Goal: Task Accomplishment & Management: Manage account settings

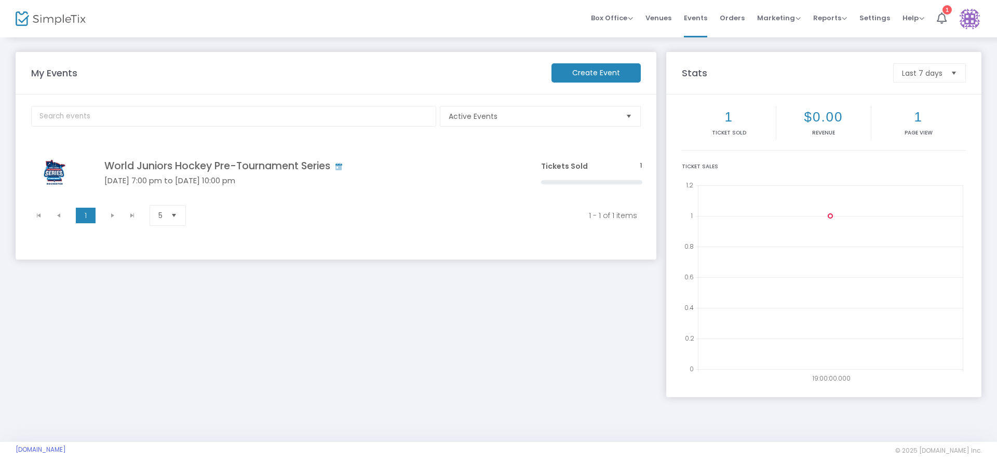
click at [168, 369] on div "My Events Create Event Active Events Event Category Type No section found World…" at bounding box center [335, 219] width 651 height 335
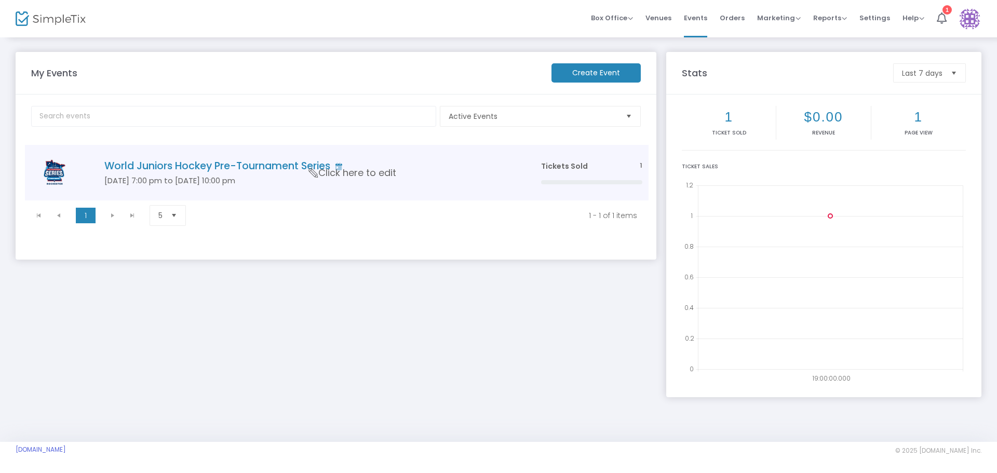
click at [351, 171] on span "Click here to edit" at bounding box center [352, 173] width 87 height 14
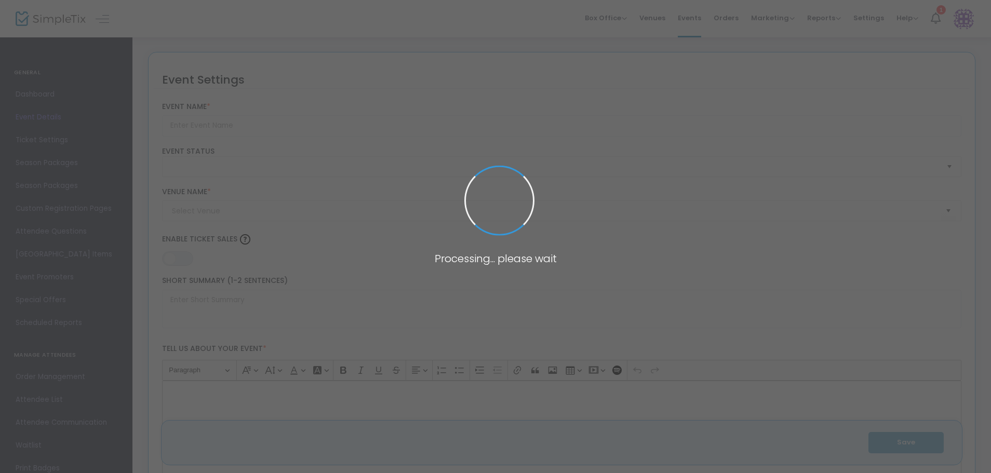
type input "World Juniors Hockey Pre-Tournament Series"
type textarea "World Juniors Hockey Pre-Tournament Series Get ready for an exhilarating showca…"
type input "Buy Tickets!"
type input "[GEOGRAPHIC_DATA]"
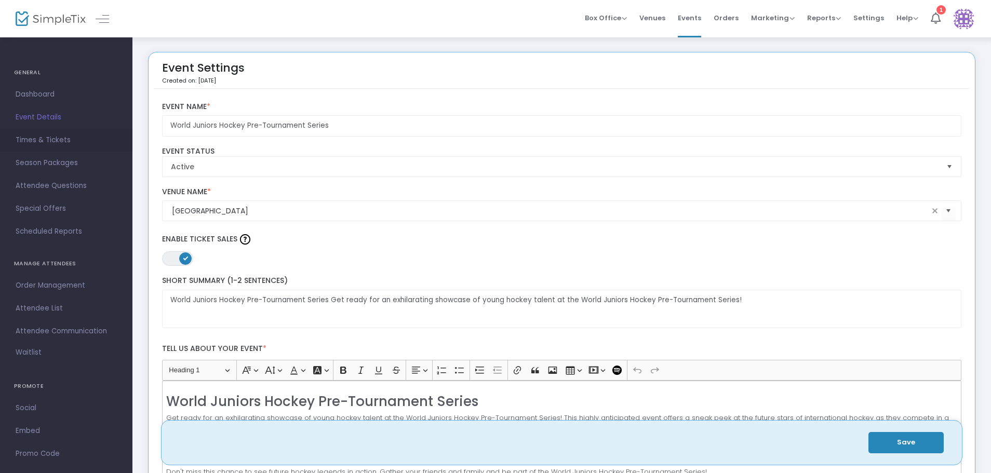
click at [42, 148] on link "Times & Tickets" at bounding box center [66, 140] width 132 height 23
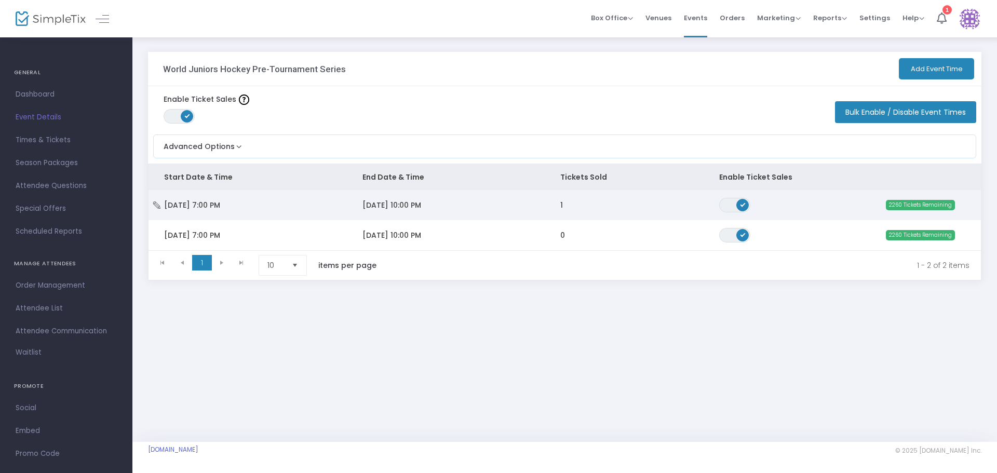
click at [262, 205] on td "[DATE] 7:00 PM" at bounding box center [248, 205] width 198 height 30
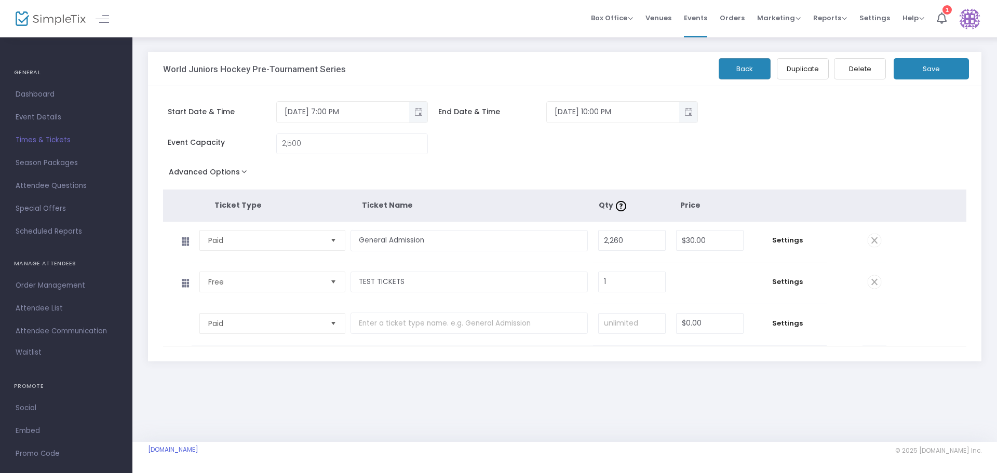
click at [231, 173] on button "Advanced Options" at bounding box center [210, 174] width 94 height 19
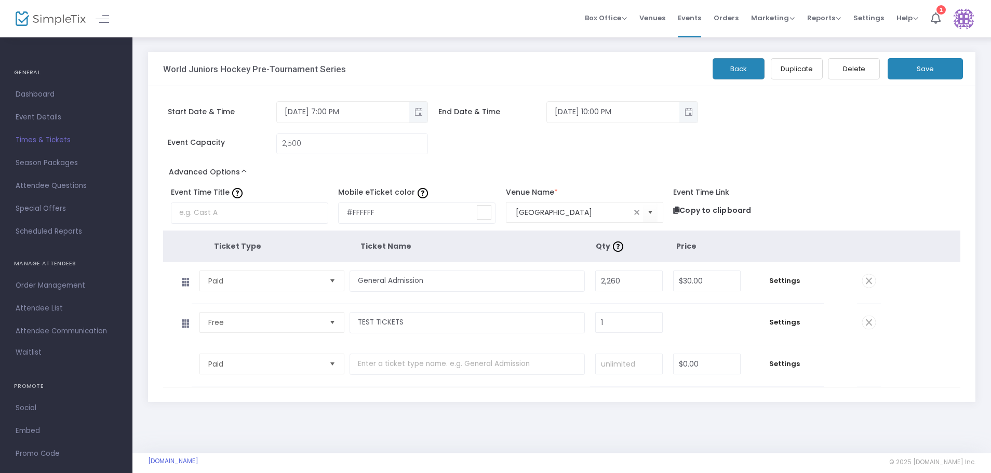
scroll to position [11, 0]
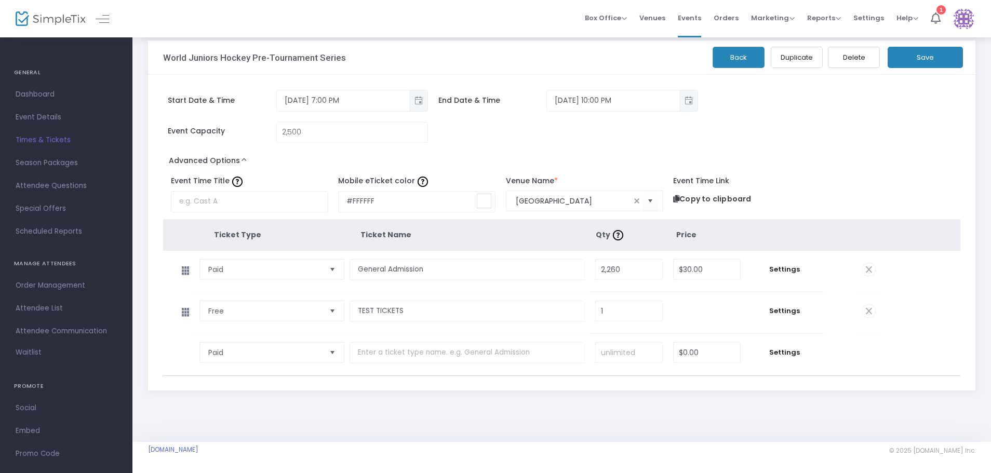
click at [36, 139] on span "Times & Tickets" at bounding box center [66, 140] width 101 height 14
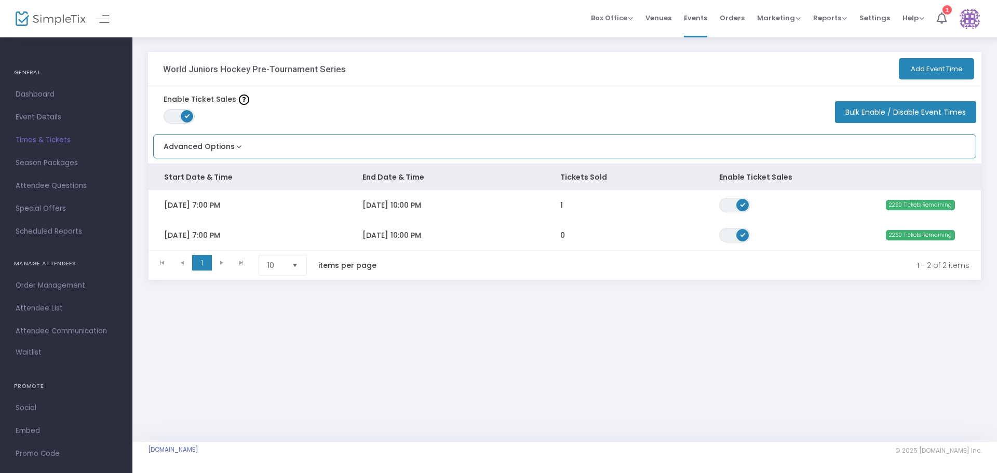
click at [228, 150] on button "Advanced Options" at bounding box center [199, 143] width 90 height 17
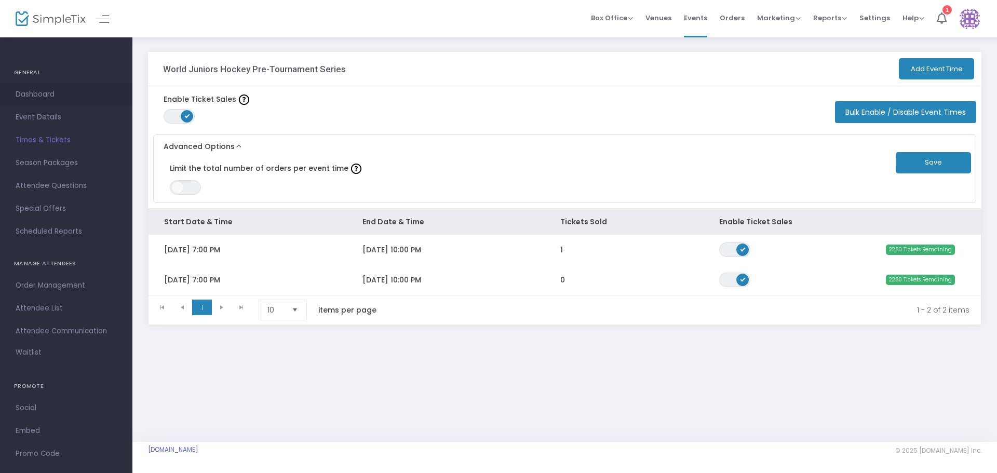
click at [62, 91] on span "Dashboard" at bounding box center [66, 95] width 101 height 14
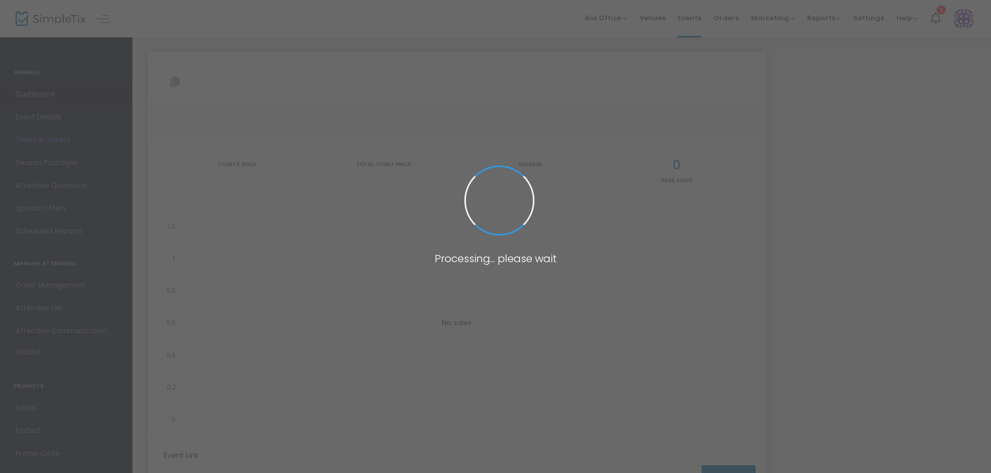
type input "[URL][DOMAIN_NAME]"
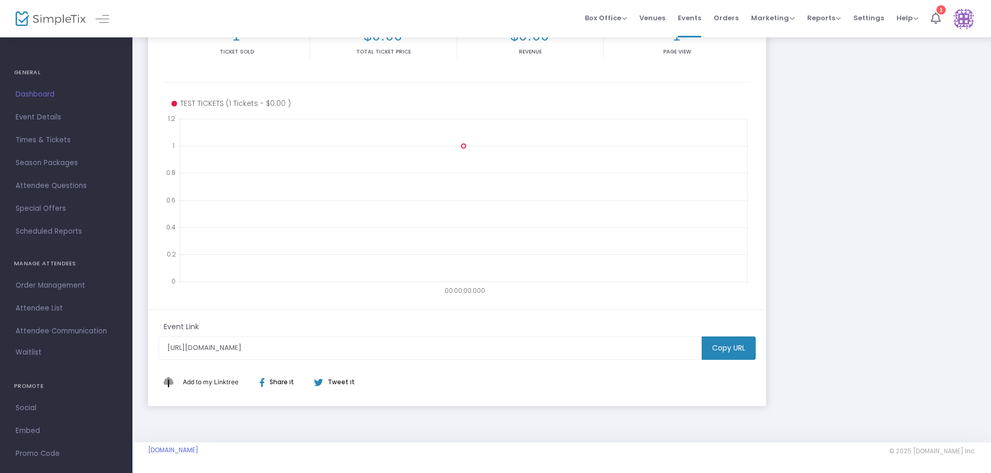
scroll to position [163, 0]
drag, startPoint x: 38, startPoint y: 114, endPoint x: 49, endPoint y: 127, distance: 17.0
click at [39, 114] on span "Event Details" at bounding box center [66, 118] width 101 height 14
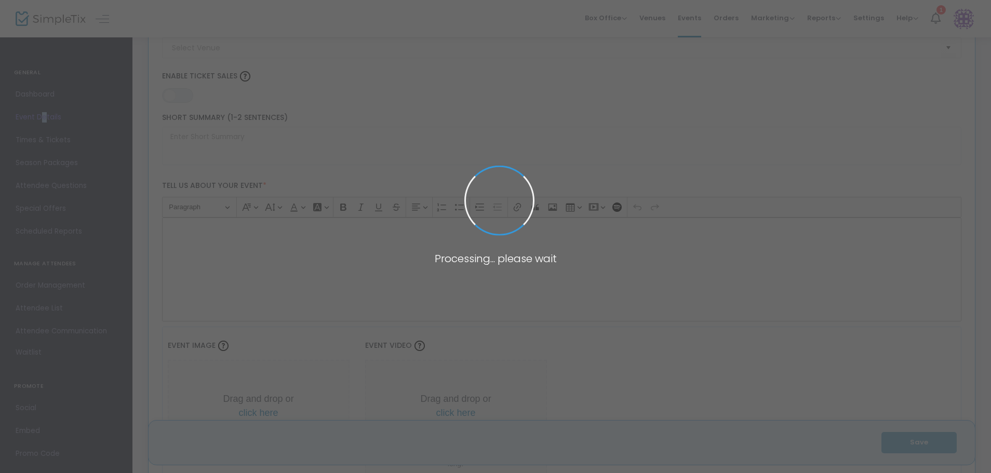
type input "World Juniors Hockey Pre-Tournament Series"
type textarea "World Juniors Hockey Pre-Tournament Series Get ready for an exhilarating showca…"
type input "Buy Tickets!"
type input "[GEOGRAPHIC_DATA]"
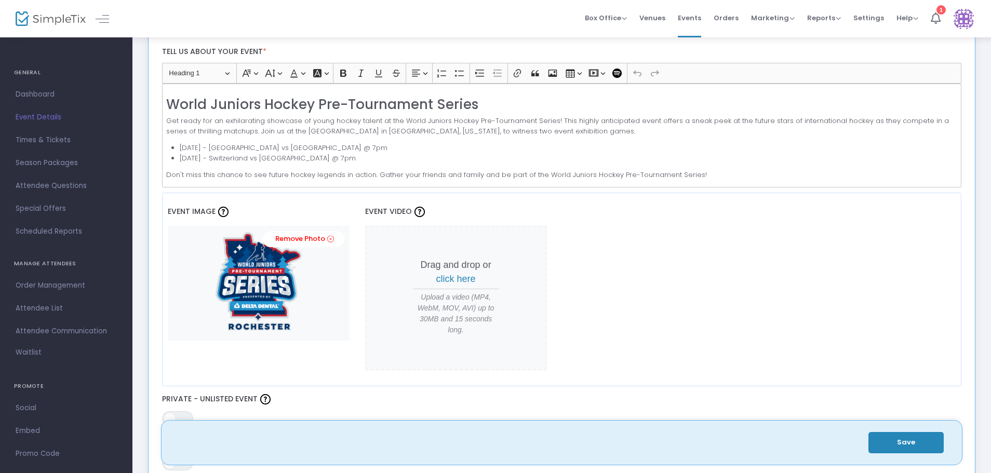
scroll to position [0, 0]
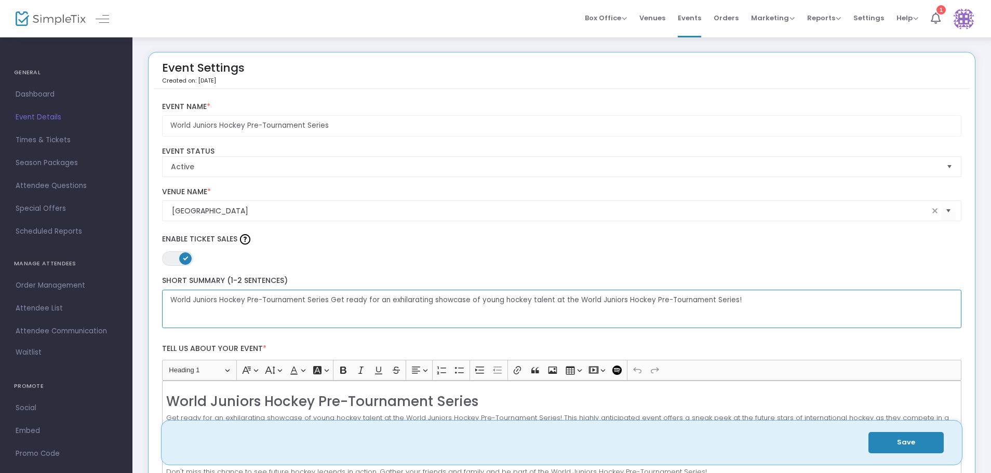
click at [337, 306] on textarea "World Juniors Hockey Pre-Tournament Series Get ready for an exhilarating showca…" at bounding box center [562, 309] width 800 height 39
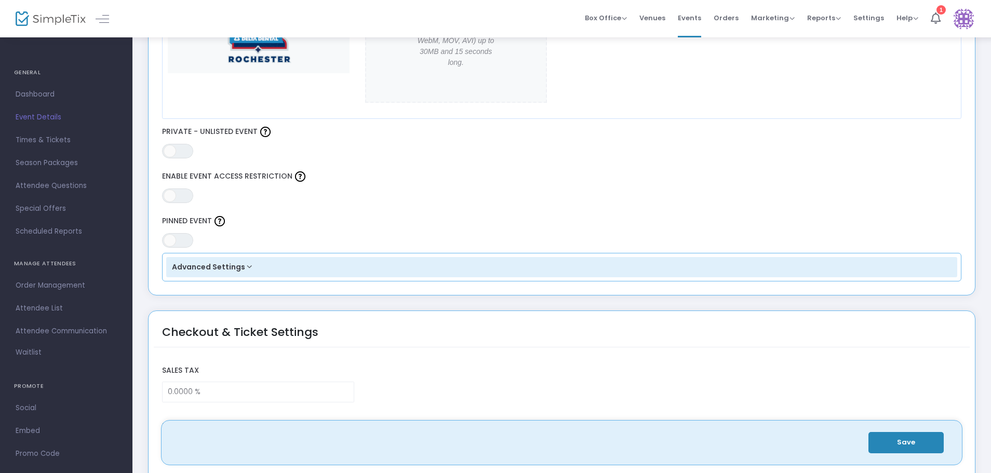
scroll to position [571, 0]
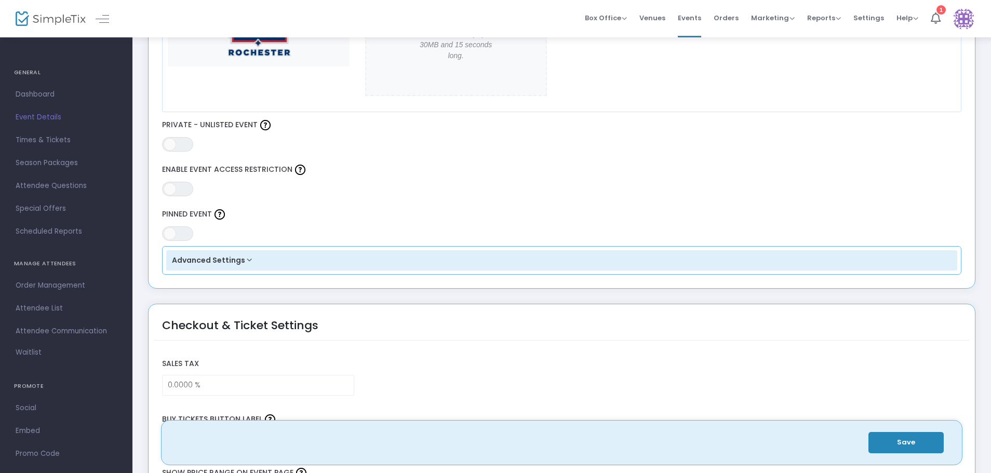
click at [243, 264] on button "Advanced Settings" at bounding box center [561, 260] width 791 height 21
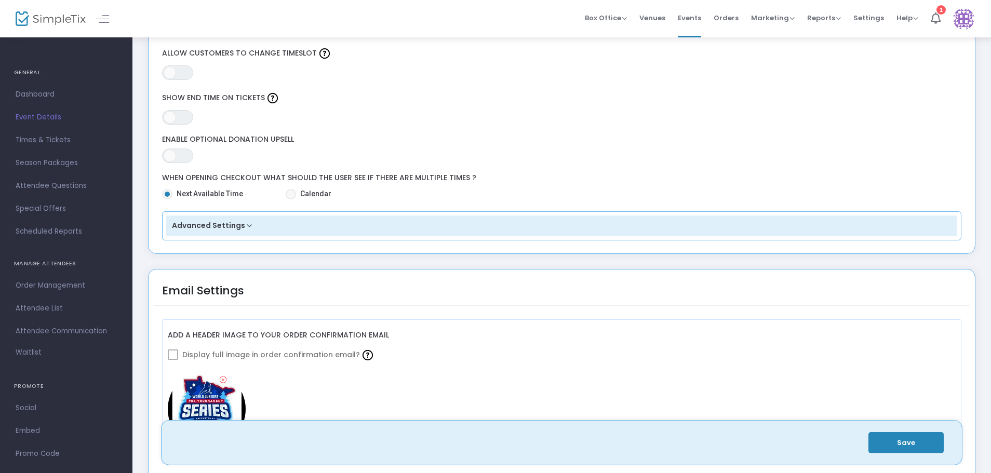
scroll to position [1194, 0]
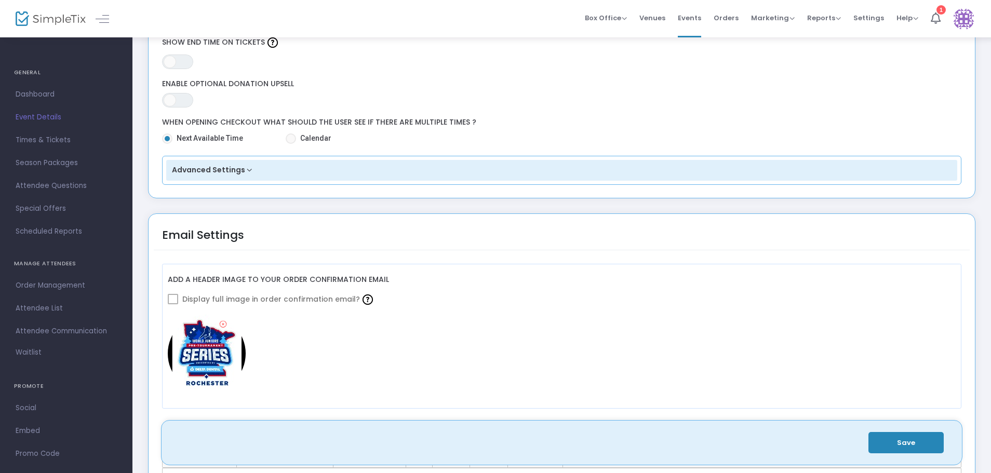
click at [245, 172] on button "Advanced Settings" at bounding box center [561, 170] width 791 height 21
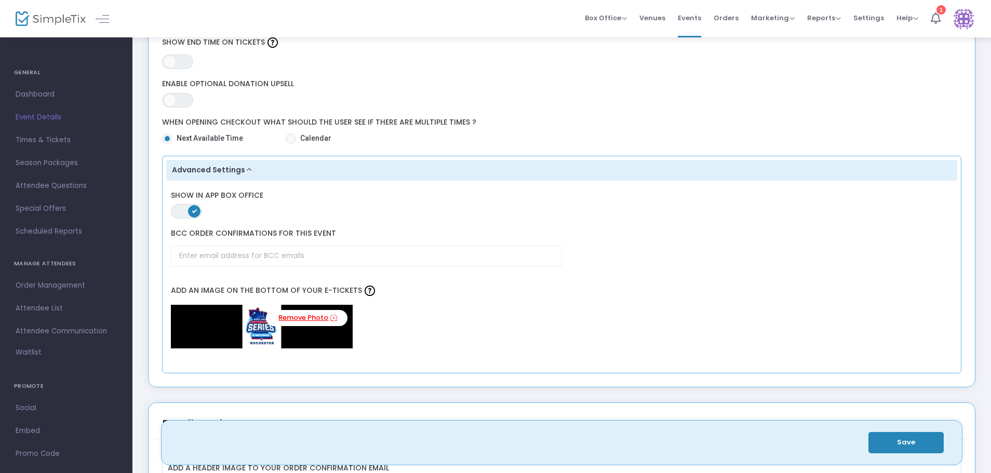
click at [342, 313] on link "Remove Photo" at bounding box center [307, 318] width 82 height 16
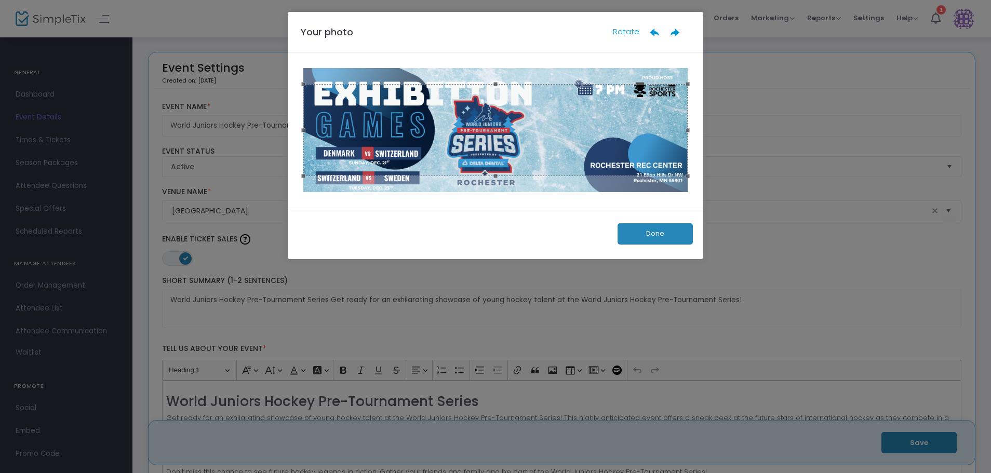
scroll to position [0, 0]
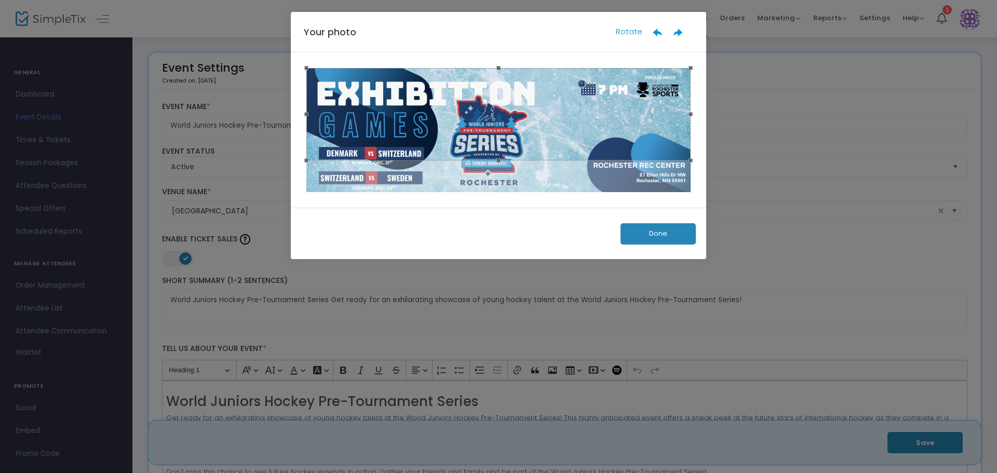
drag, startPoint x: 534, startPoint y: 130, endPoint x: 545, endPoint y: 112, distance: 21.6
click at [545, 112] on div at bounding box center [498, 114] width 384 height 92
drag, startPoint x: 499, startPoint y: 160, endPoint x: 491, endPoint y: 187, distance: 27.8
click at [491, 197] on div at bounding box center [498, 129] width 415 height 155
drag, startPoint x: 499, startPoint y: 164, endPoint x: 496, endPoint y: 191, distance: 27.1
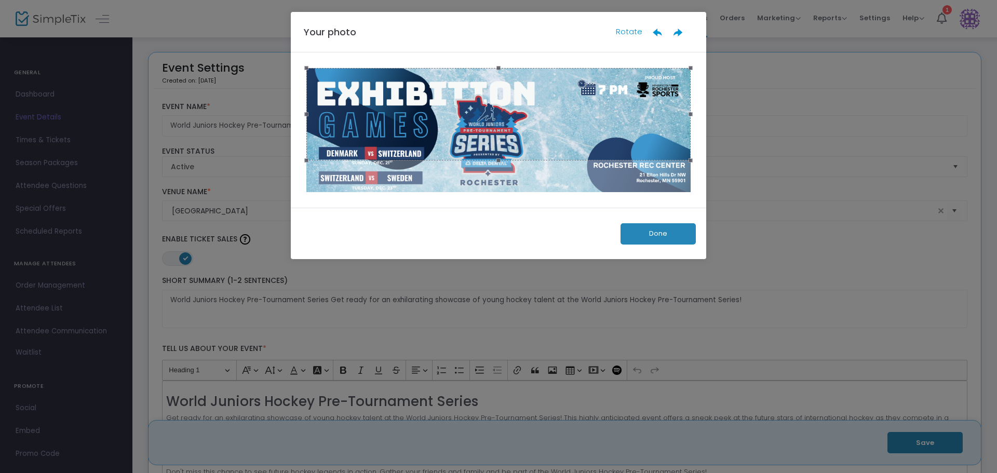
click at [496, 191] on div at bounding box center [498, 130] width 384 height 124
drag, startPoint x: 547, startPoint y: 109, endPoint x: 555, endPoint y: 97, distance: 14.4
click at [554, 99] on div at bounding box center [498, 114] width 384 height 92
drag, startPoint x: 662, startPoint y: 403, endPoint x: 644, endPoint y: 328, distance: 77.3
click at [657, 374] on ngb-modal-window "Your photo Rotate Done" at bounding box center [498, 236] width 997 height 473
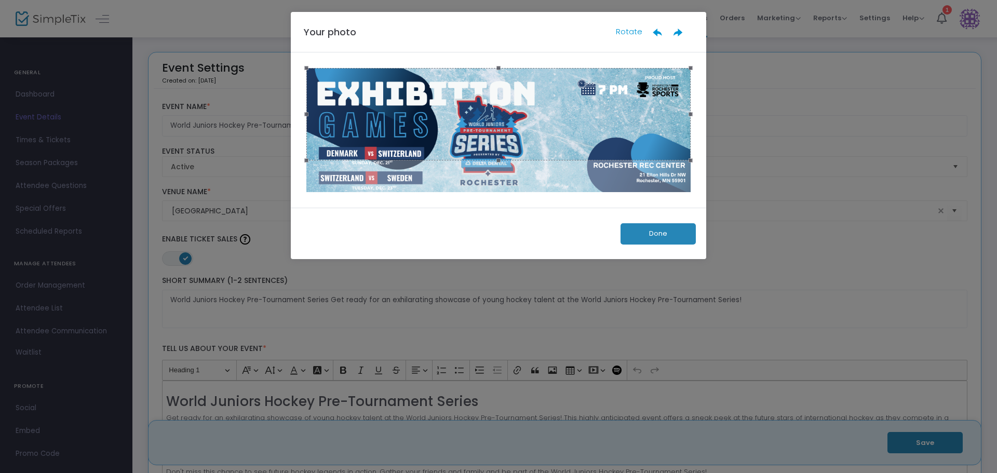
drag, startPoint x: 665, startPoint y: 235, endPoint x: 653, endPoint y: 245, distance: 15.1
click at [666, 235] on button "Done" at bounding box center [657, 233] width 75 height 21
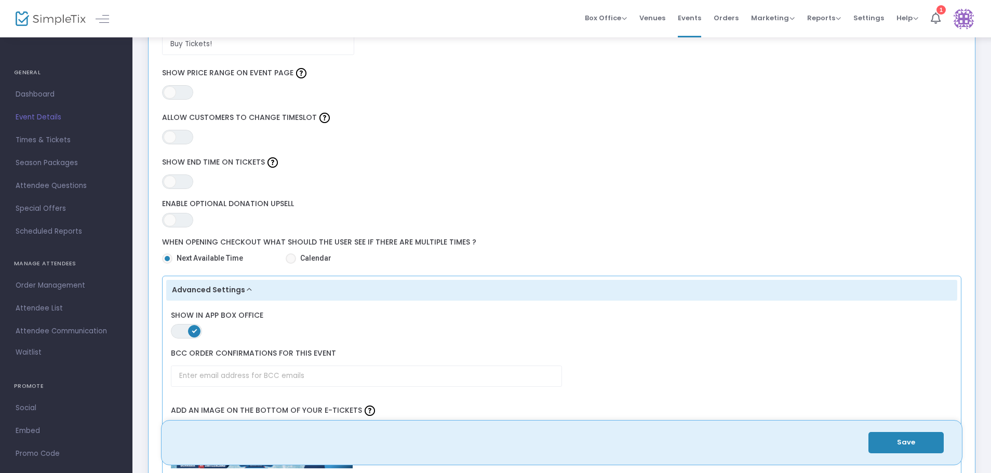
scroll to position [1246, 0]
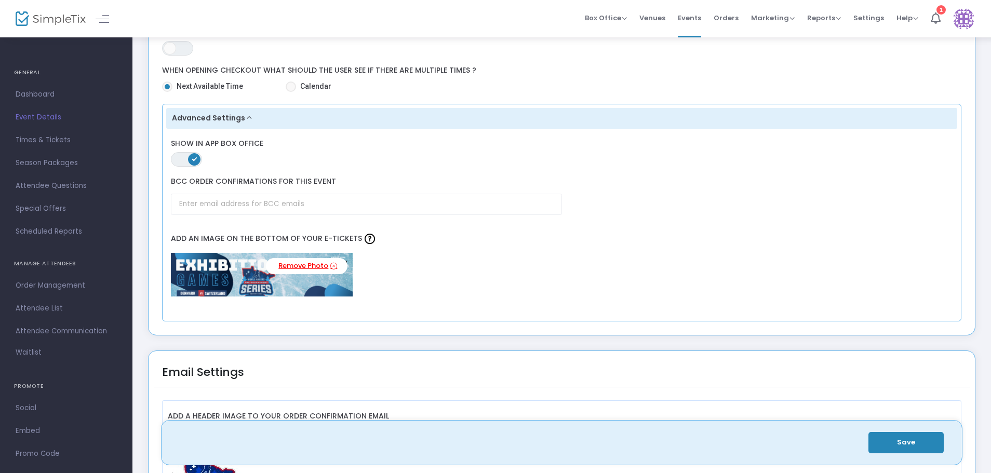
click at [335, 267] on icon at bounding box center [333, 266] width 7 height 10
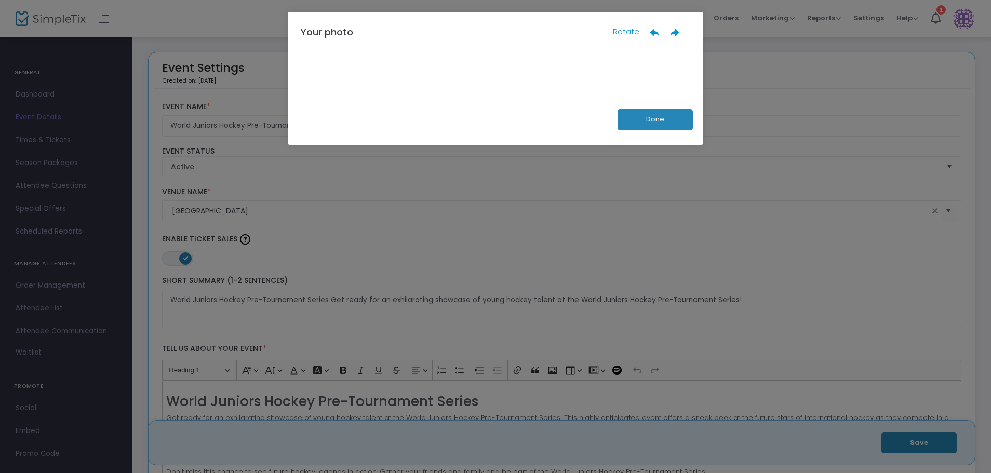
scroll to position [0, 0]
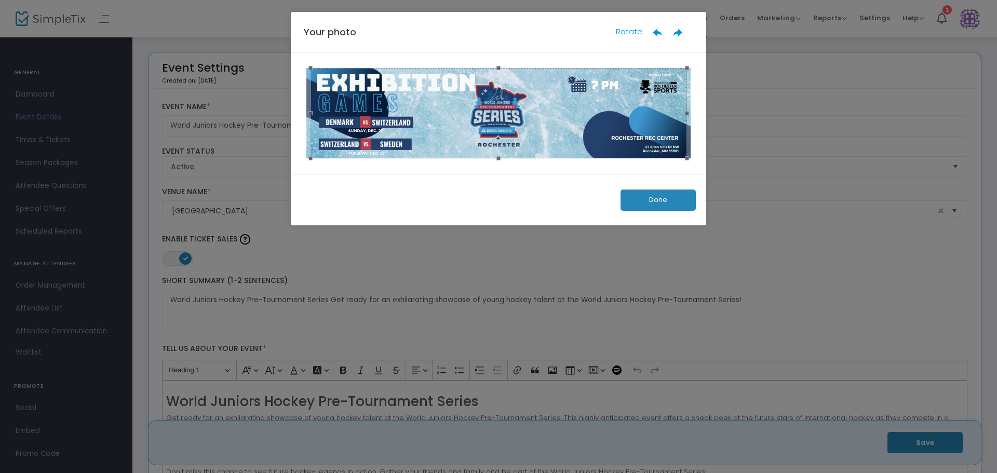
click at [667, 200] on button "Done" at bounding box center [657, 200] width 75 height 21
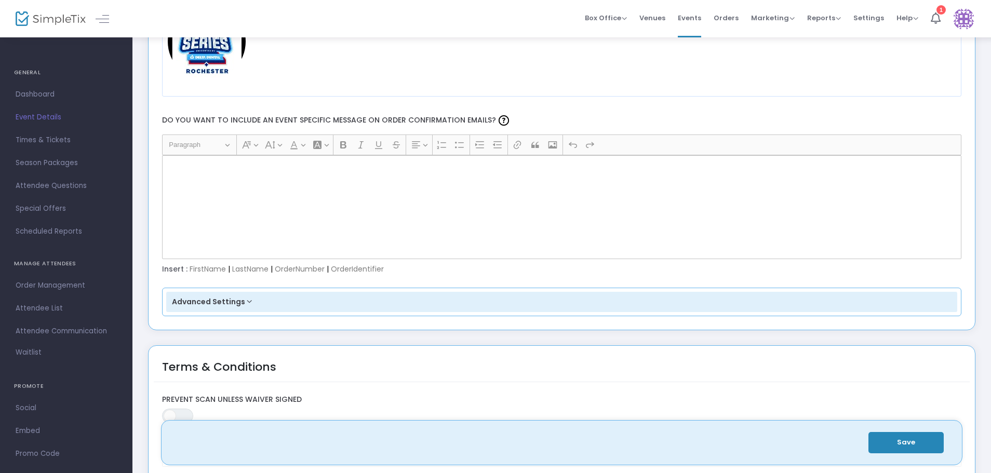
scroll to position [1765, 0]
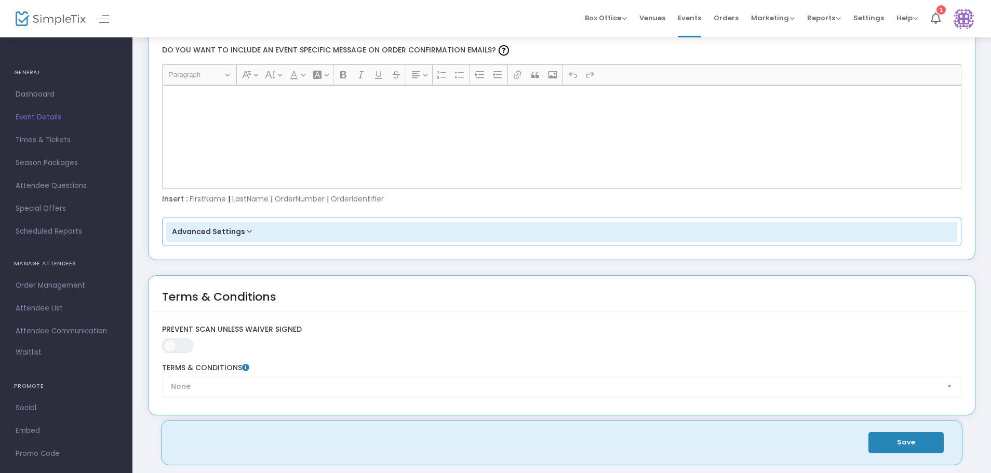
click at [249, 230] on button "Advanced Settings" at bounding box center [561, 232] width 791 height 21
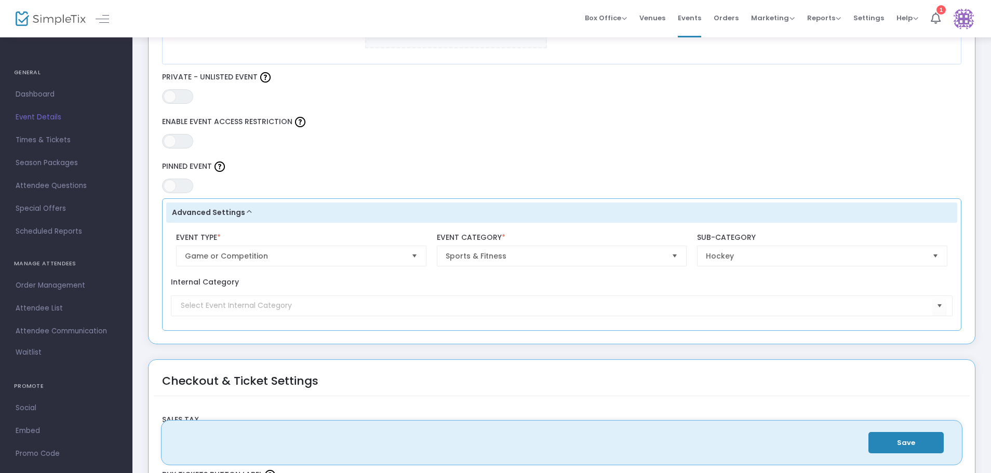
scroll to position [623, 0]
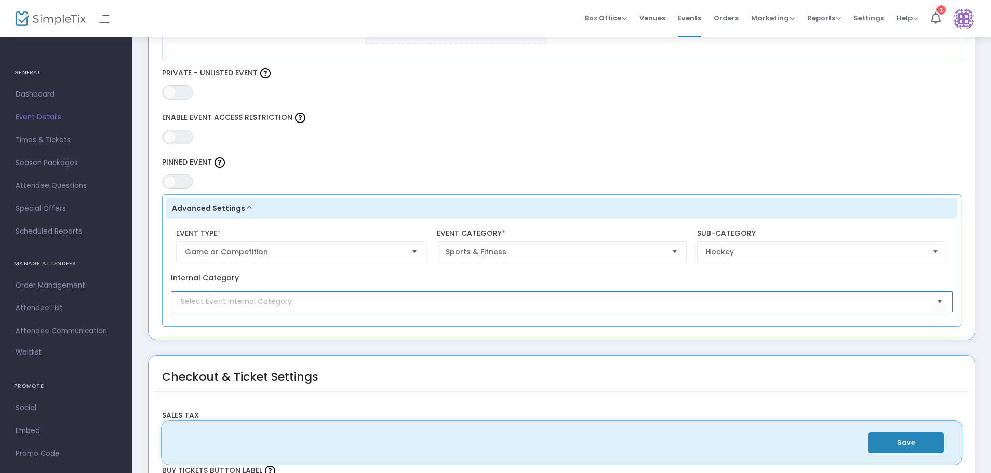
click at [258, 306] on input at bounding box center [556, 301] width 751 height 11
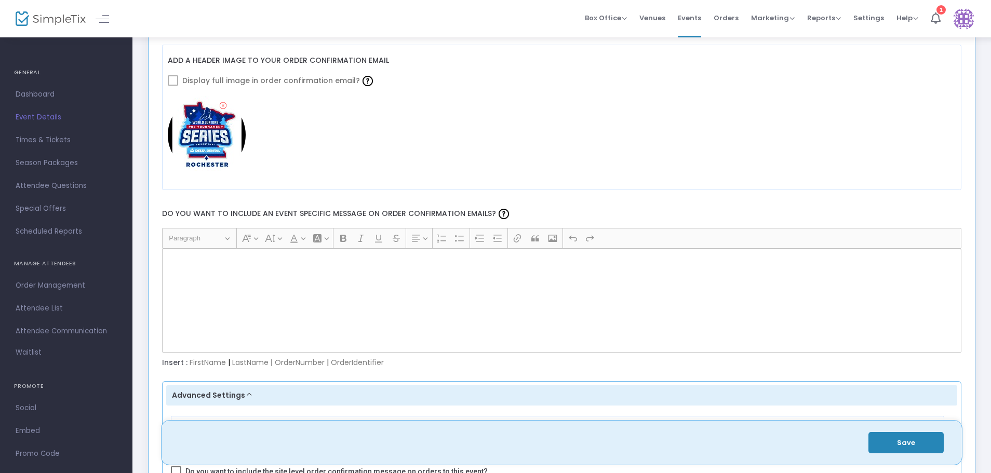
scroll to position [1610, 0]
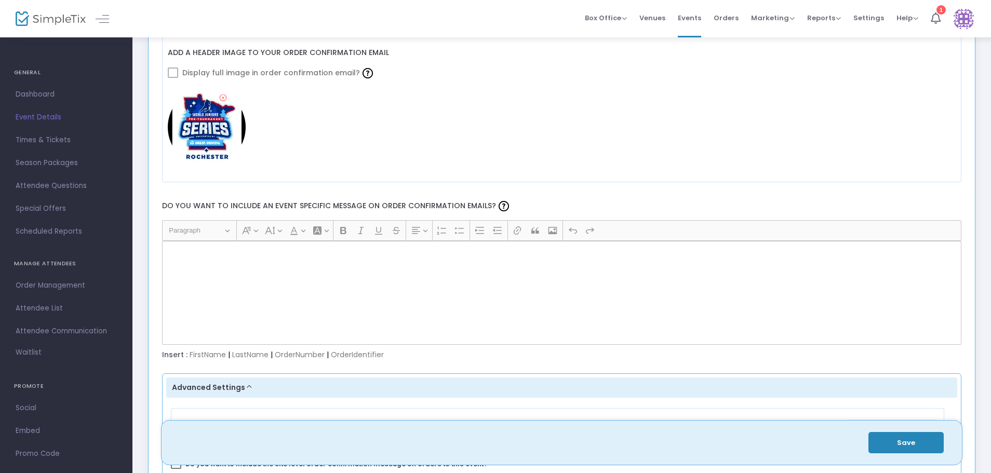
click at [259, 288] on div "Rich Text Editor, main" at bounding box center [562, 293] width 800 height 104
click at [180, 252] on p "Rich Text Editor, main" at bounding box center [561, 253] width 790 height 10
click at [438, 309] on div "Rich Text Editor, main" at bounding box center [562, 293] width 800 height 104
click at [442, 308] on div "Rich Text Editor, main" at bounding box center [562, 293] width 800 height 104
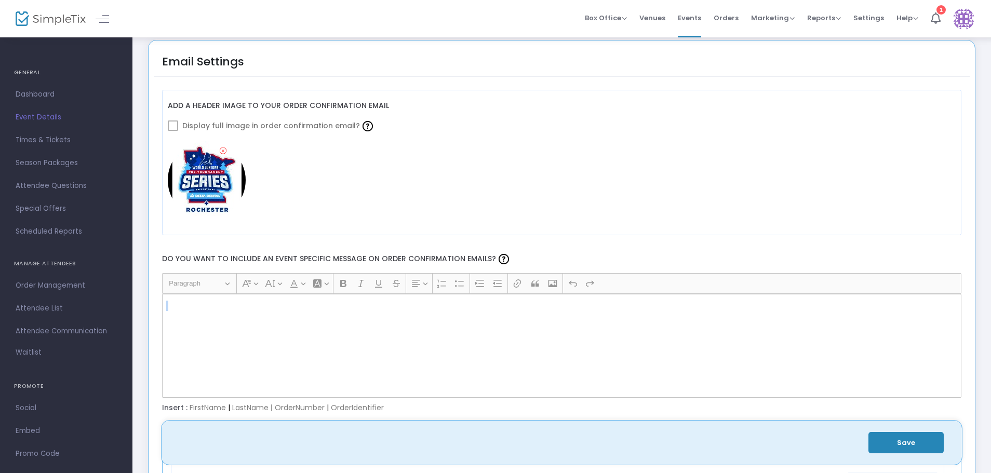
scroll to position [1558, 0]
click at [216, 340] on div "Rich Text Editor, main" at bounding box center [562, 345] width 800 height 104
click at [571, 305] on p "Rich Text Editor, main" at bounding box center [561, 305] width 790 height 10
click at [330, 336] on div "Rich Text Editor, main" at bounding box center [562, 345] width 800 height 104
click at [327, 335] on div "Rich Text Editor, main" at bounding box center [562, 345] width 800 height 104
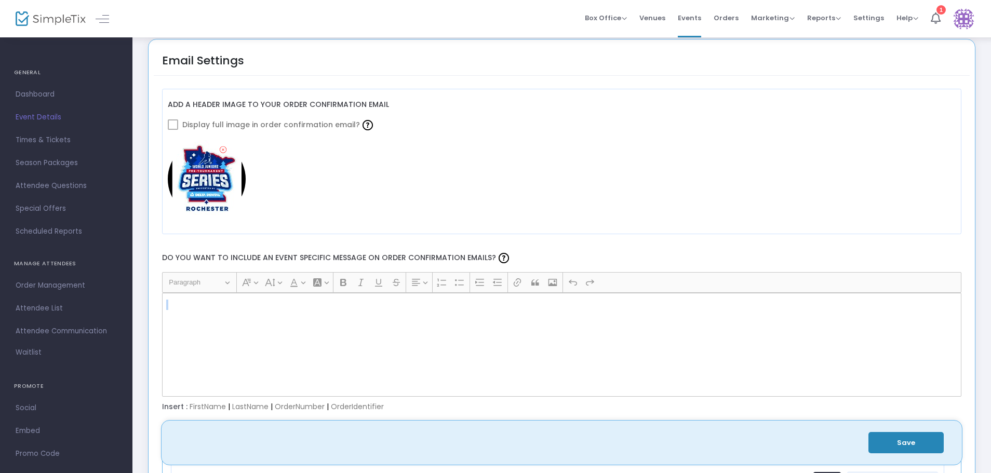
click at [327, 335] on div "Rich Text Editor, main" at bounding box center [562, 345] width 800 height 104
click at [294, 331] on div "Rich Text Editor, main" at bounding box center [562, 345] width 800 height 104
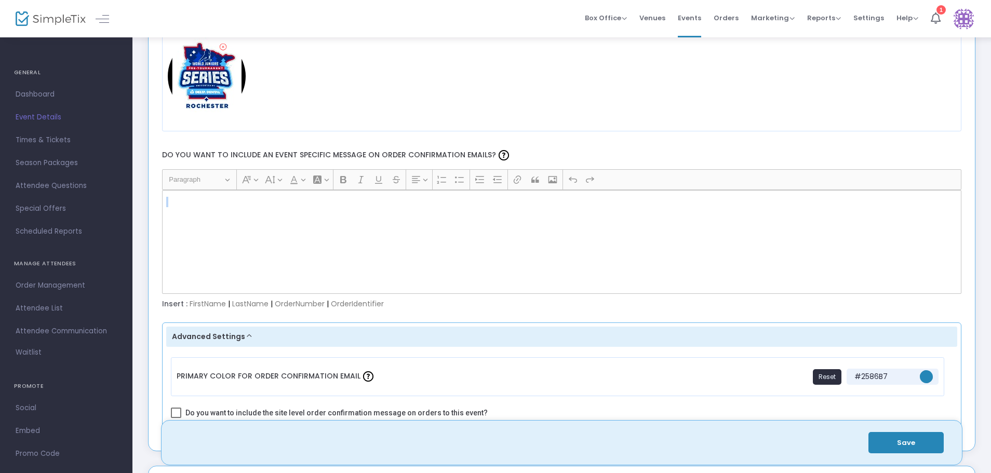
scroll to position [1662, 0]
click at [328, 305] on div "Insert : FirstName | LastName | OrderNumber | OrderIdentifier" at bounding box center [562, 303] width 810 height 10
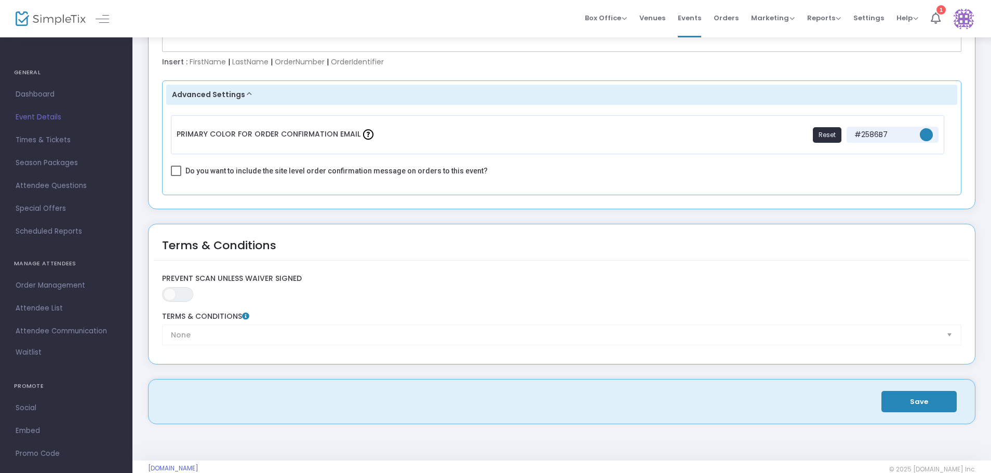
scroll to position [1921, 0]
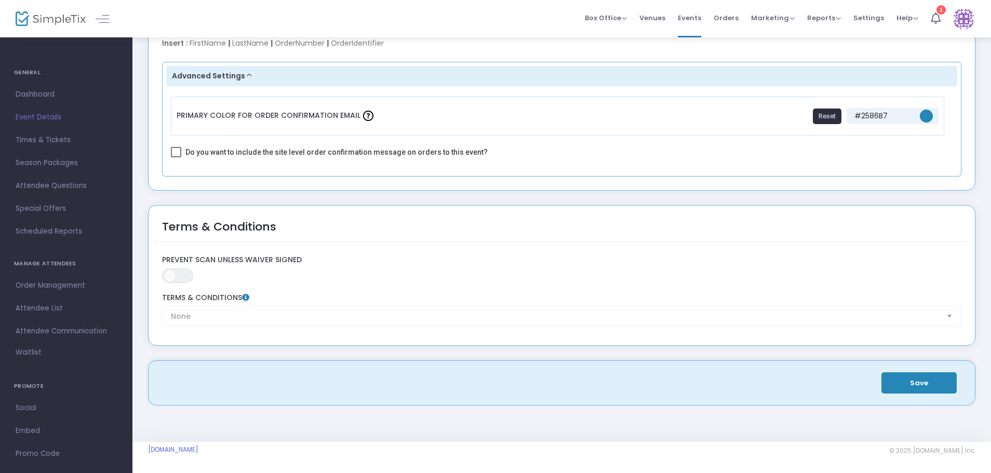
click at [935, 385] on button "Save" at bounding box center [918, 382] width 75 height 21
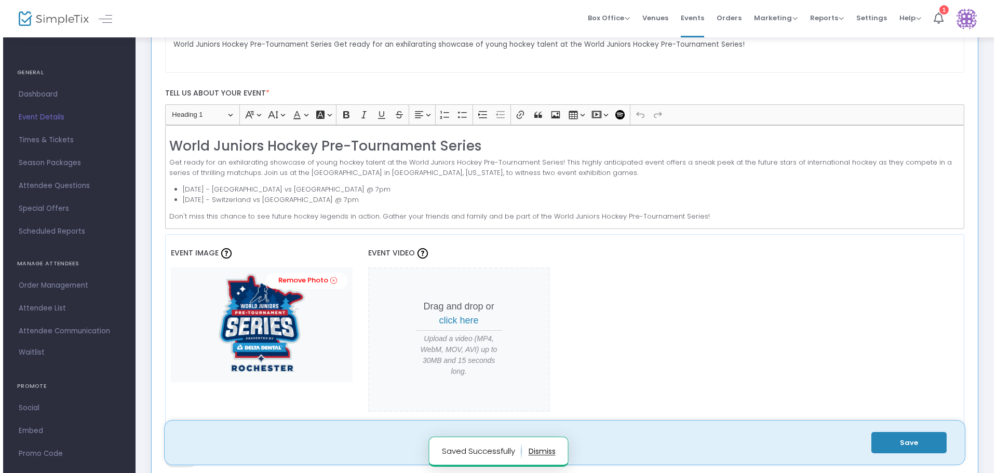
scroll to position [0, 0]
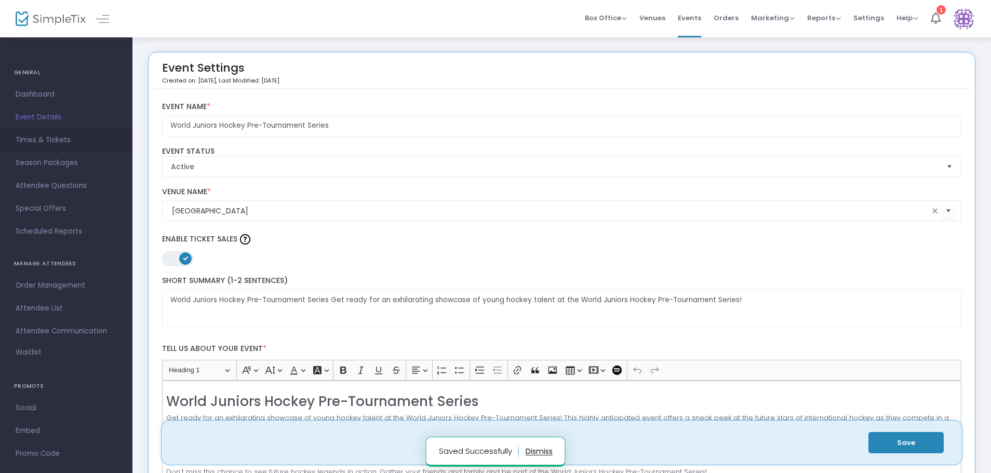
click at [50, 140] on span "Times & Tickets" at bounding box center [66, 140] width 101 height 14
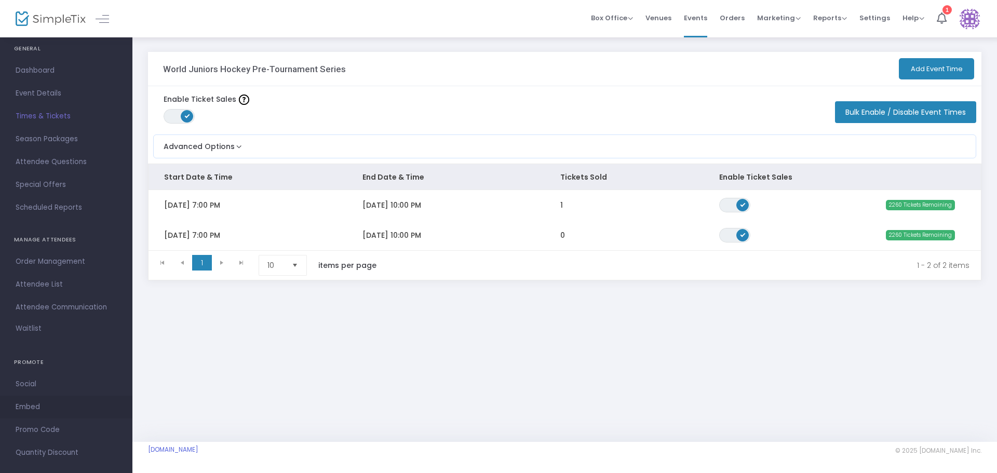
scroll to position [37, 0]
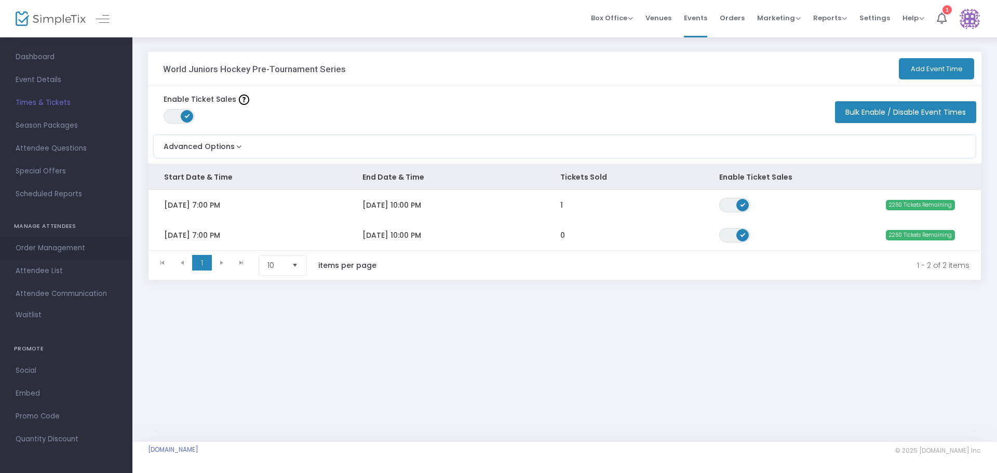
click at [84, 246] on span "Order Management" at bounding box center [66, 248] width 101 height 14
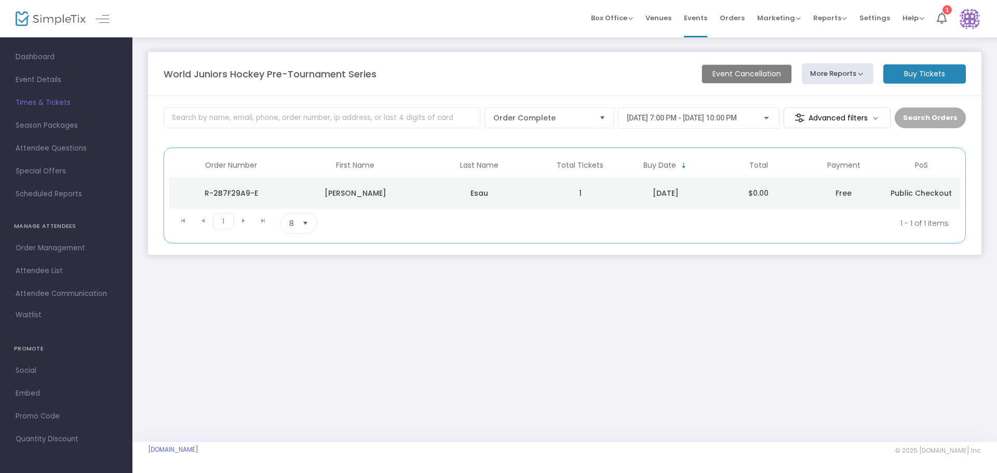
click at [438, 192] on div "Esau" at bounding box center [479, 193] width 119 height 10
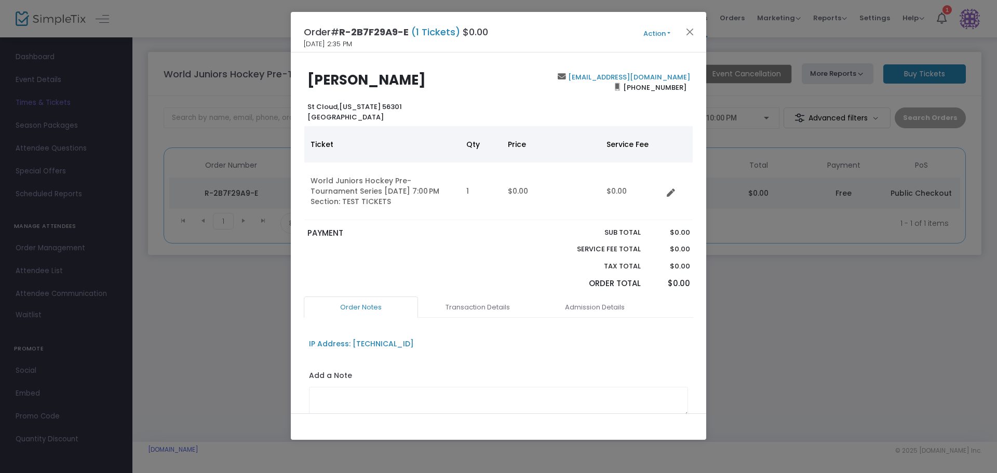
click at [666, 30] on button "Action" at bounding box center [657, 33] width 62 height 11
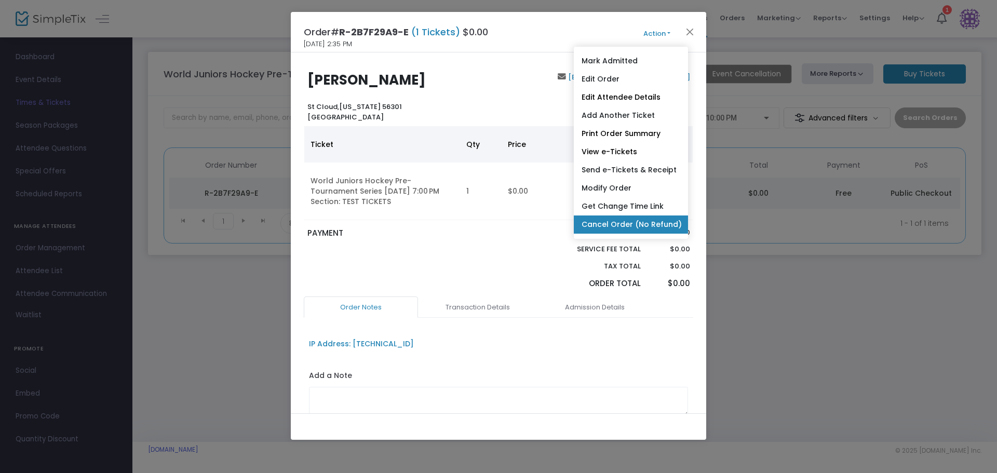
click at [669, 226] on link "Cancel Order (No Refund)" at bounding box center [631, 224] width 114 height 18
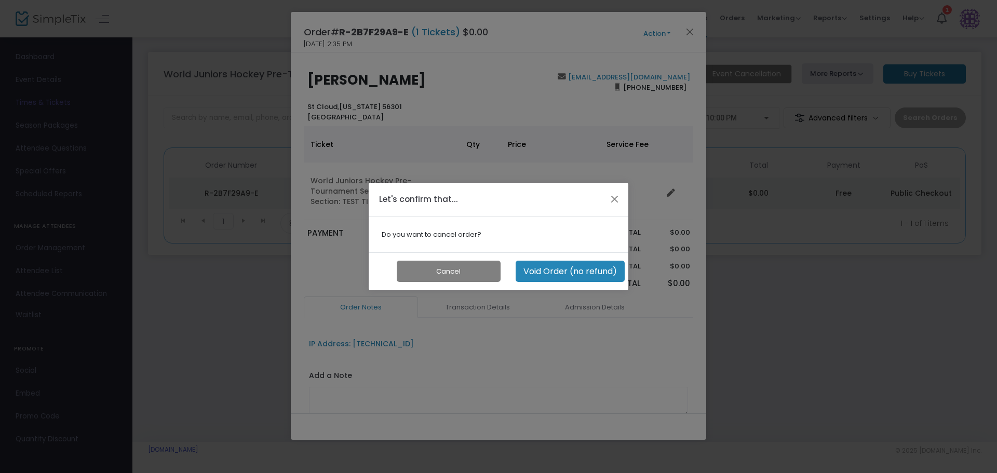
click at [585, 272] on button "Void Order (no refund)" at bounding box center [570, 271] width 109 height 21
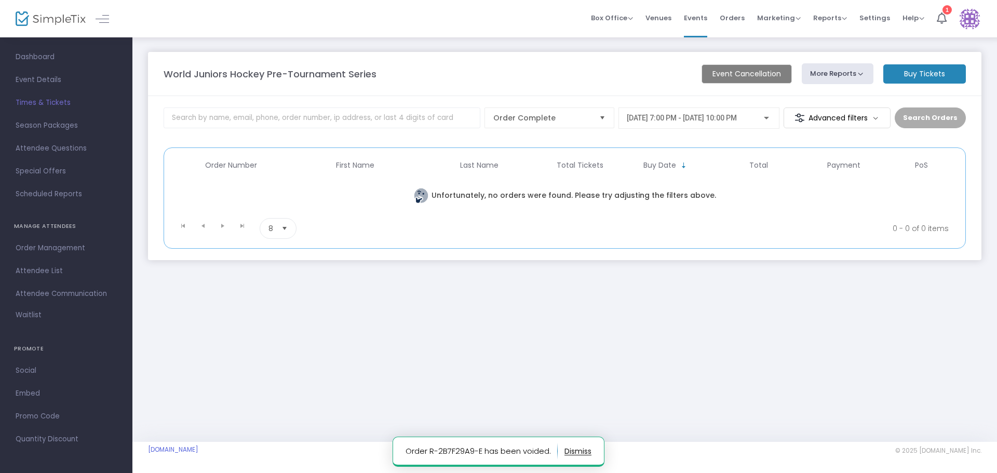
click at [602, 306] on div "World Juniors Hockey Pre-Tournament Series Event Cancellation More Reports Expo…" at bounding box center [564, 239] width 865 height 406
click at [399, 349] on div "World Juniors Hockey Pre-Tournament Series Event Cancellation More Reports Expo…" at bounding box center [564, 239] width 865 height 406
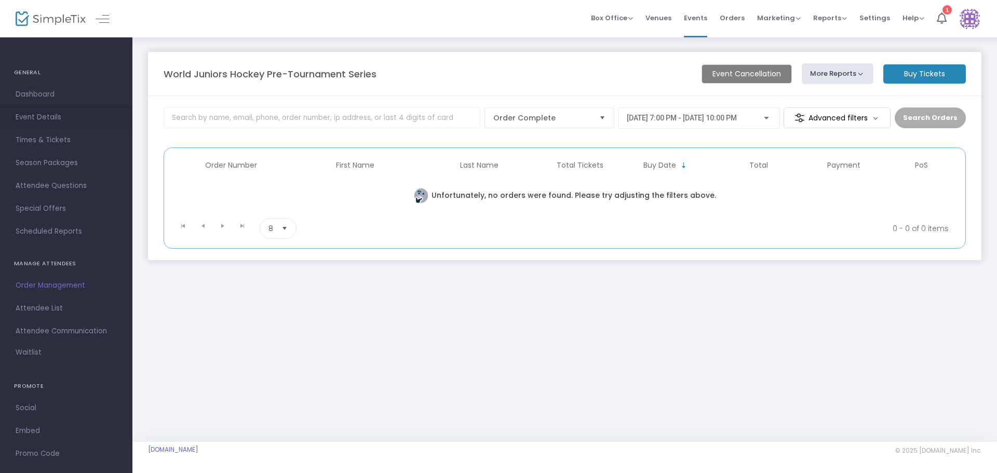
click at [42, 115] on span "Event Details" at bounding box center [66, 118] width 101 height 14
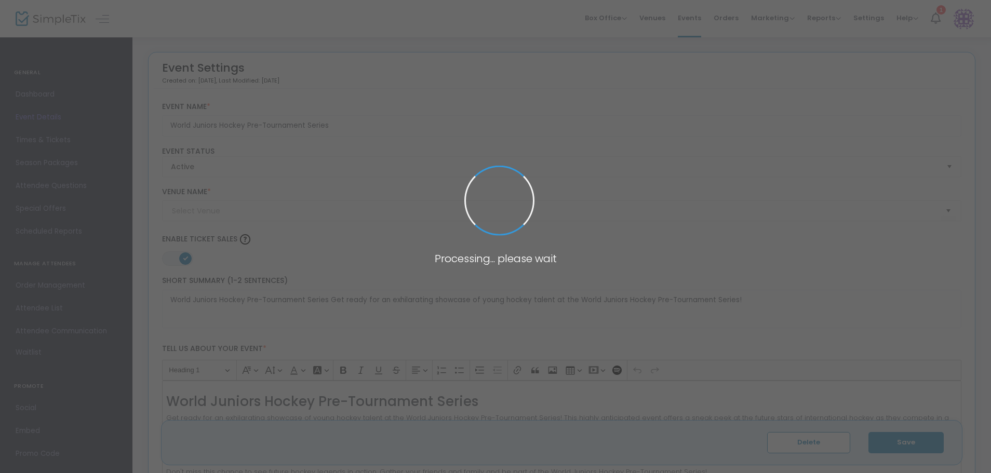
type input "[GEOGRAPHIC_DATA]"
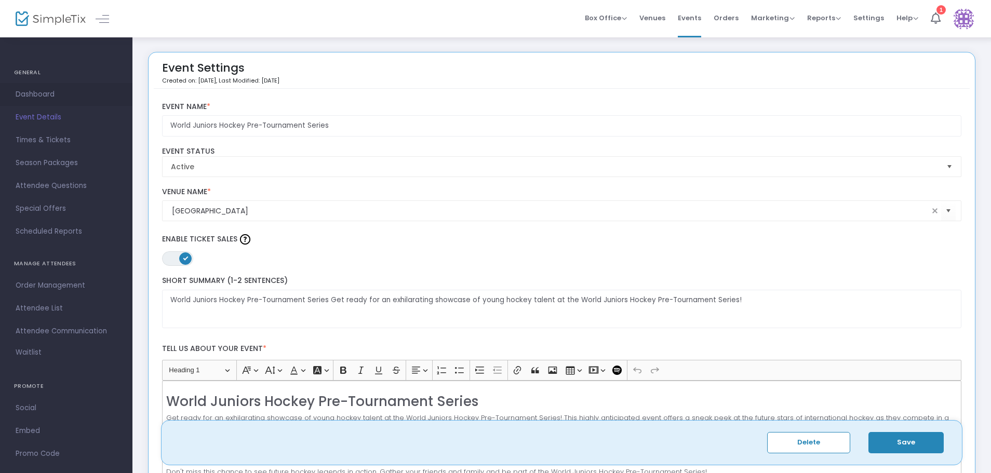
click at [42, 89] on span "Dashboard" at bounding box center [66, 95] width 101 height 14
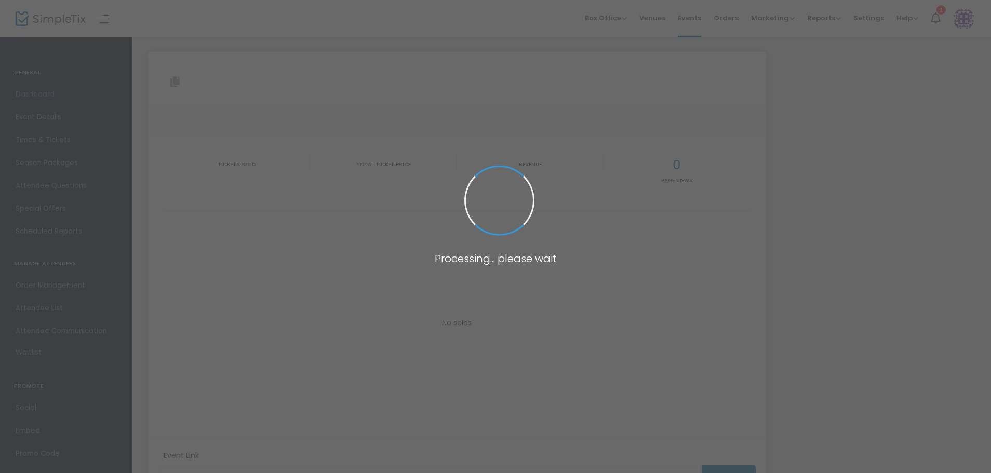
type input "[URL][DOMAIN_NAME]"
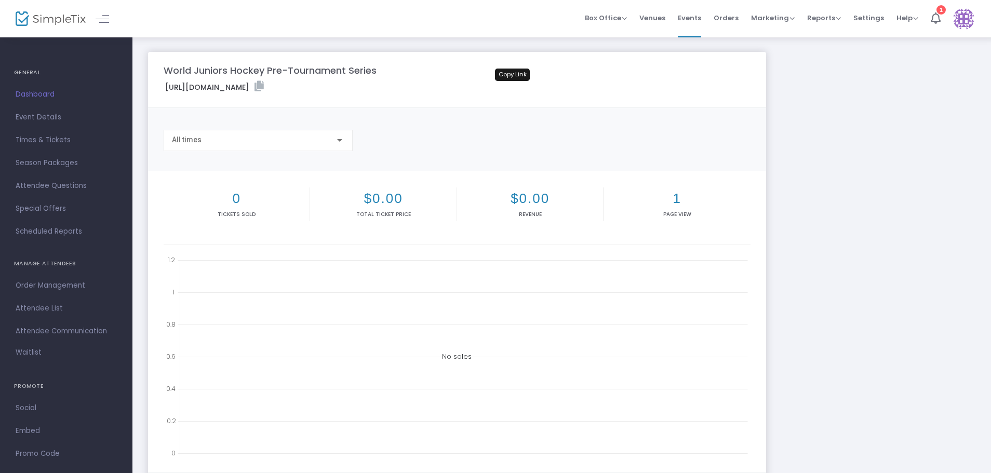
click at [264, 87] on icon at bounding box center [258, 86] width 9 height 10
